Goal: Use online tool/utility: Utilize a website feature to perform a specific function

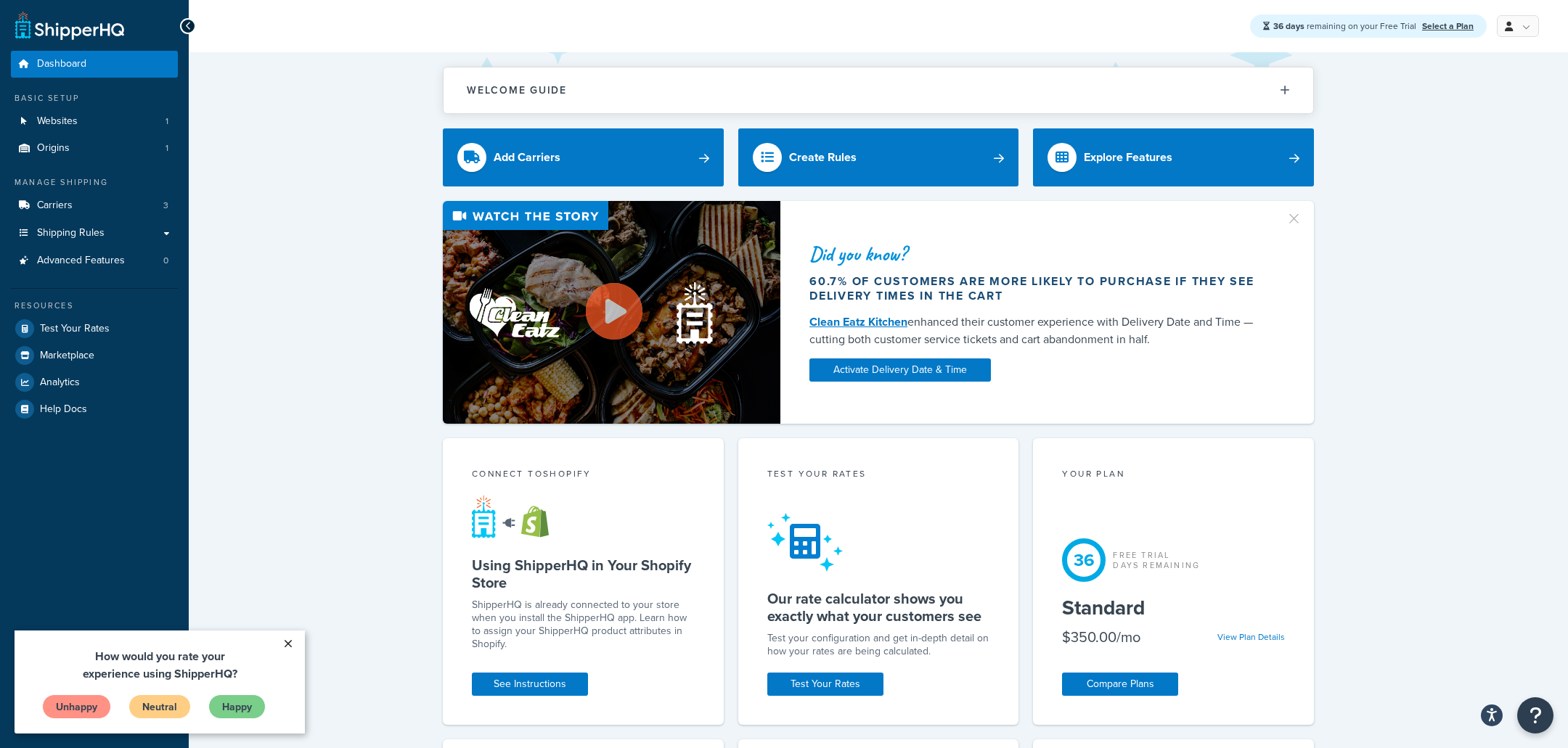
click at [287, 648] on link "×" at bounding box center [287, 643] width 26 height 26
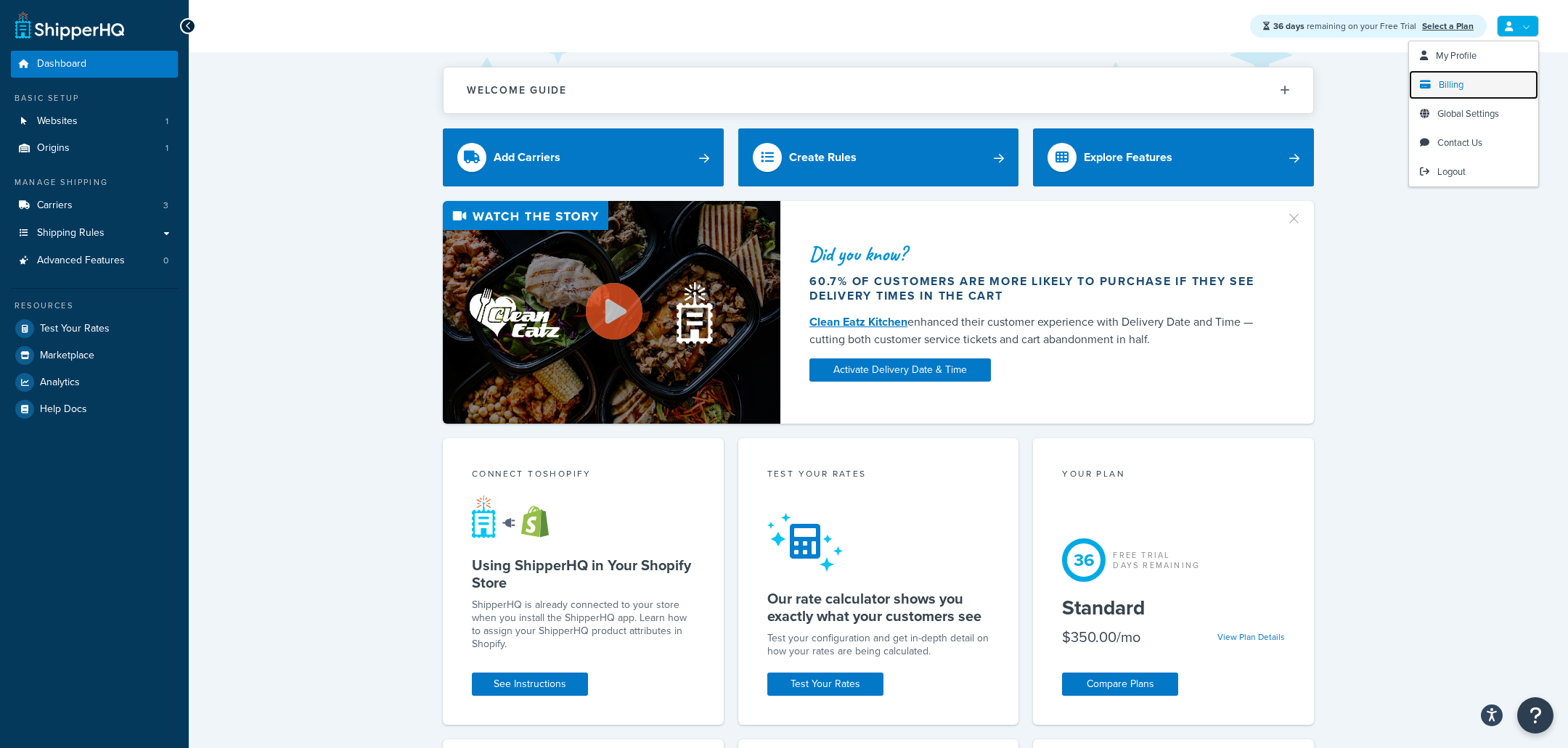
click at [1453, 83] on span "Billing" at bounding box center [1451, 84] width 25 height 13
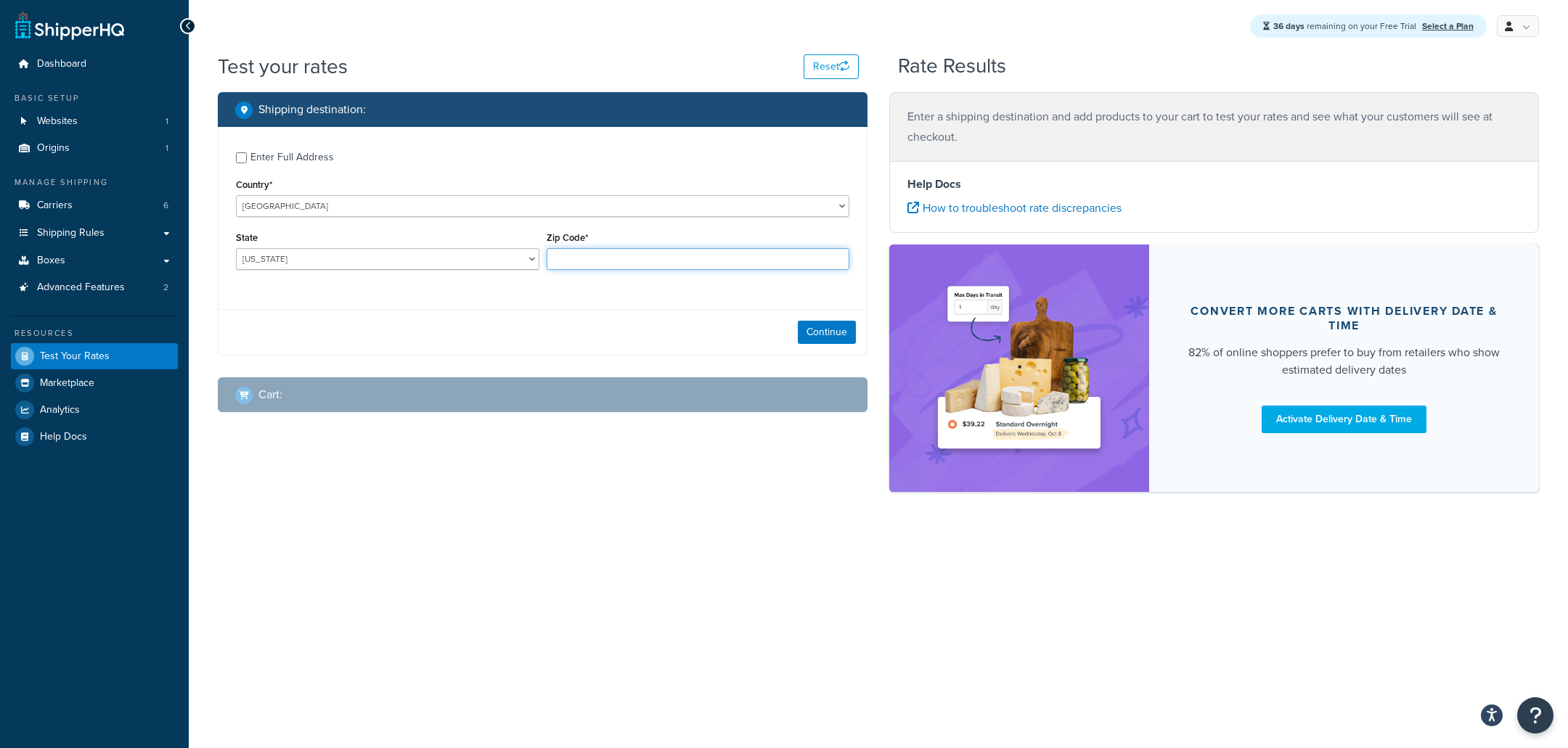
click at [607, 251] on input "Zip Code*" at bounding box center [699, 259] width 303 height 22
type input "35005"
click at [840, 338] on button "Continue" at bounding box center [826, 332] width 58 height 23
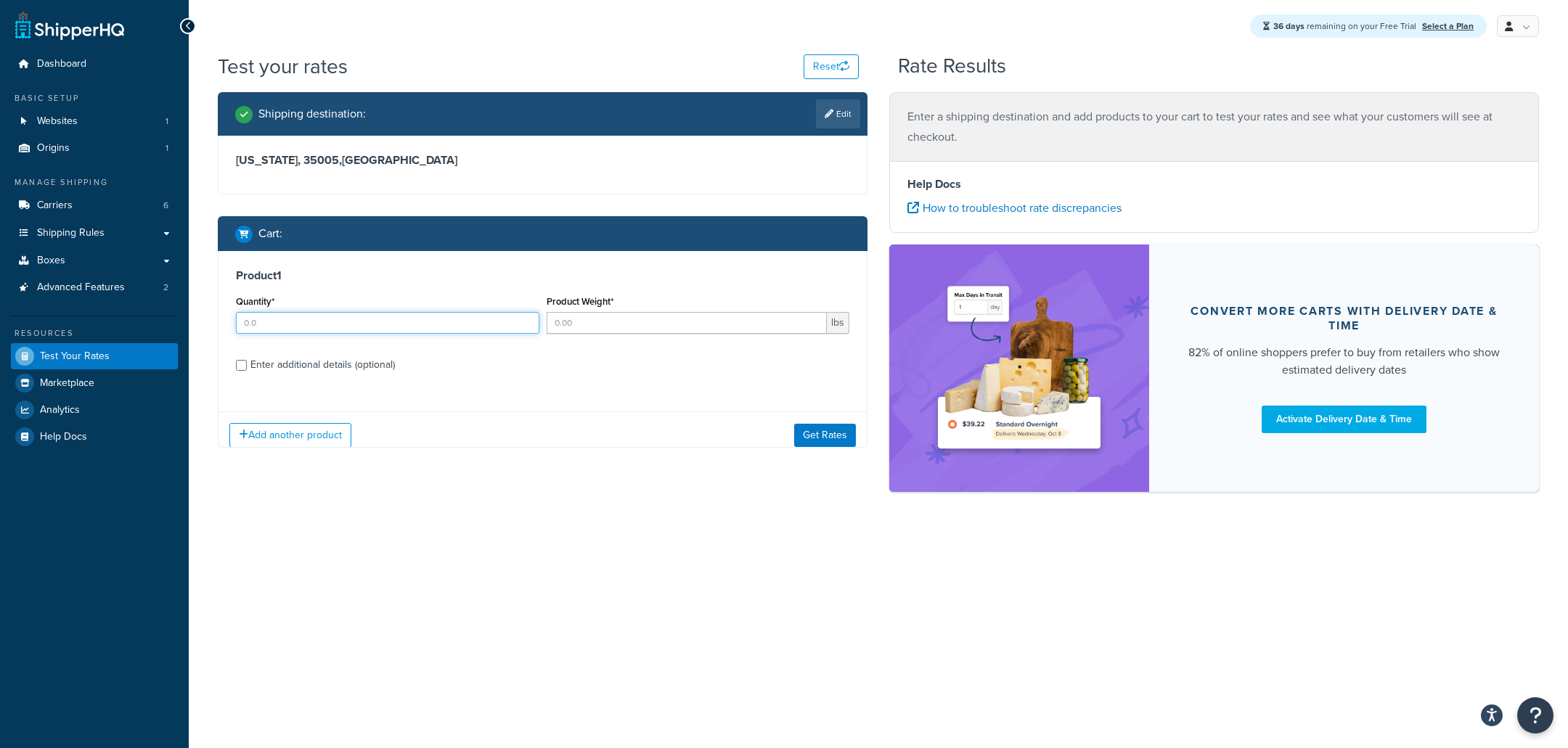
click at [438, 318] on input "Quantity*" at bounding box center [387, 322] width 303 height 22
type input "1"
click at [838, 435] on button "Get Rates" at bounding box center [825, 434] width 62 height 23
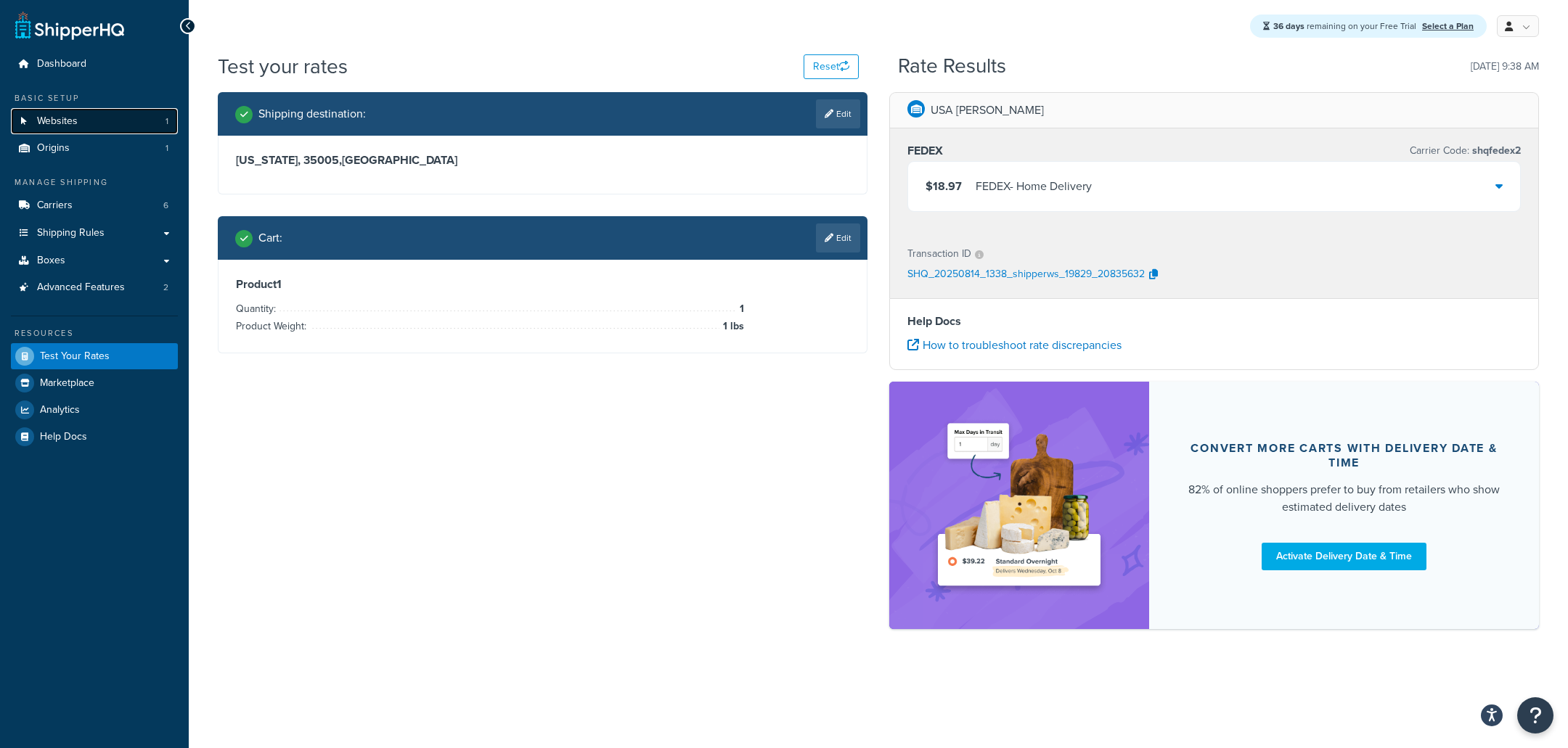
click at [129, 132] on link "Websites 1" at bounding box center [94, 121] width 167 height 27
click at [166, 115] on span "1" at bounding box center [166, 121] width 3 height 12
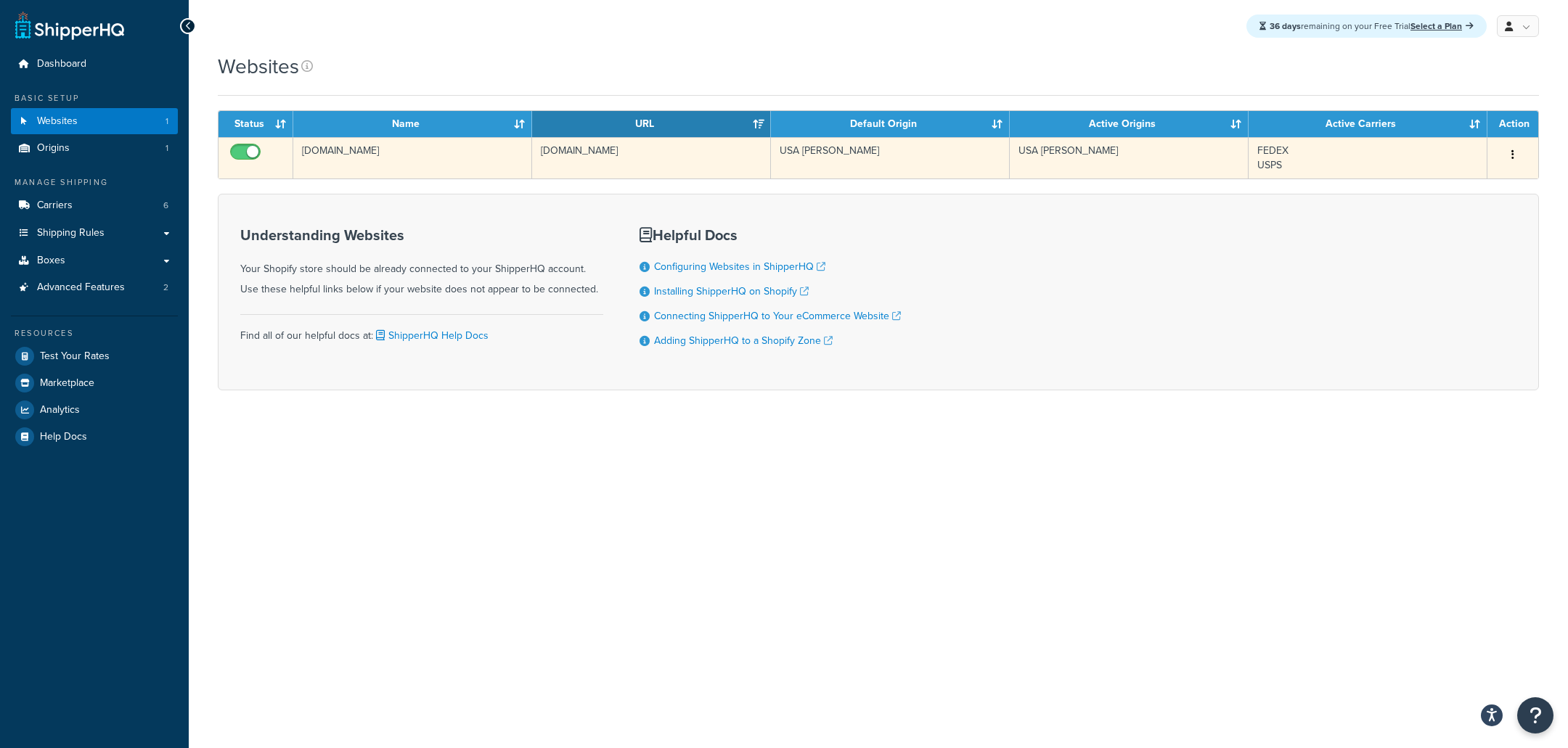
click at [589, 155] on td "[DOMAIN_NAME]" at bounding box center [651, 157] width 239 height 41
